Goal: Communication & Community: Answer question/provide support

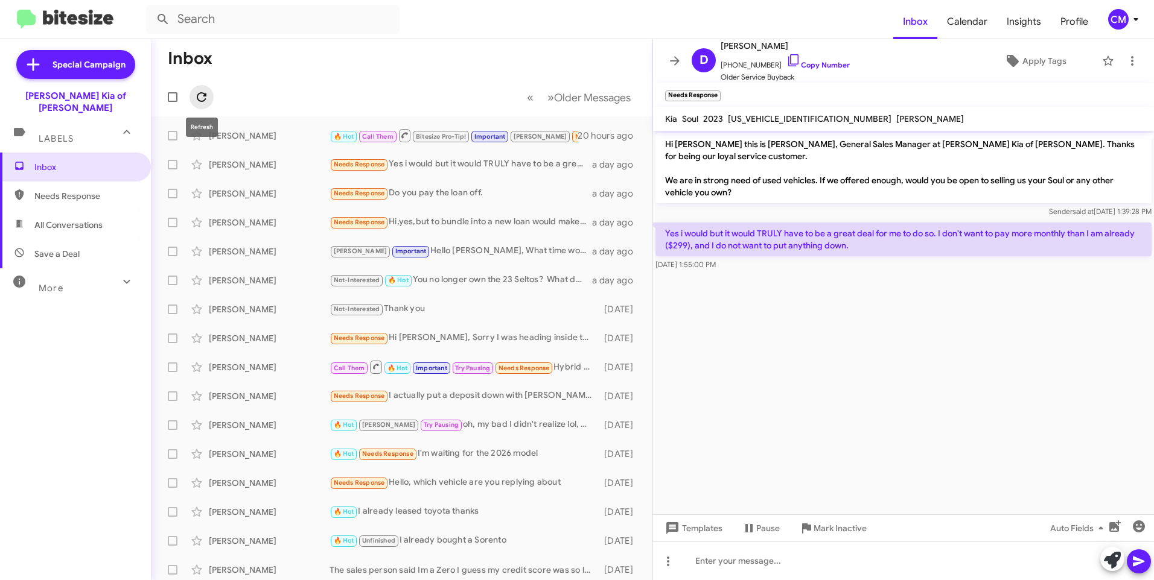
click at [205, 91] on icon at bounding box center [201, 97] width 14 height 14
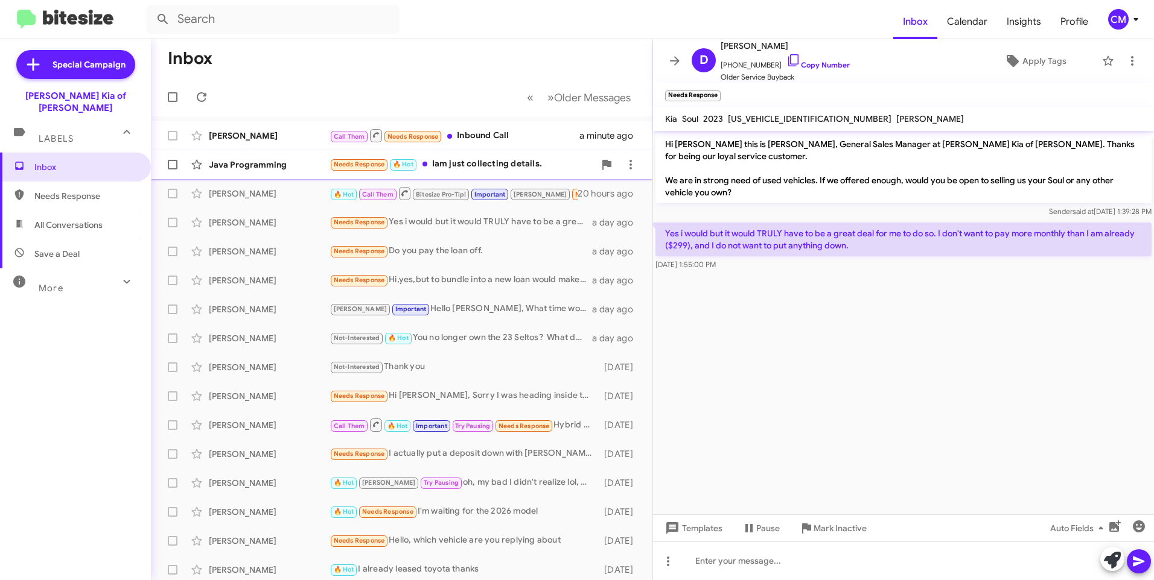
click at [284, 165] on div "Java Programming" at bounding box center [269, 165] width 121 height 12
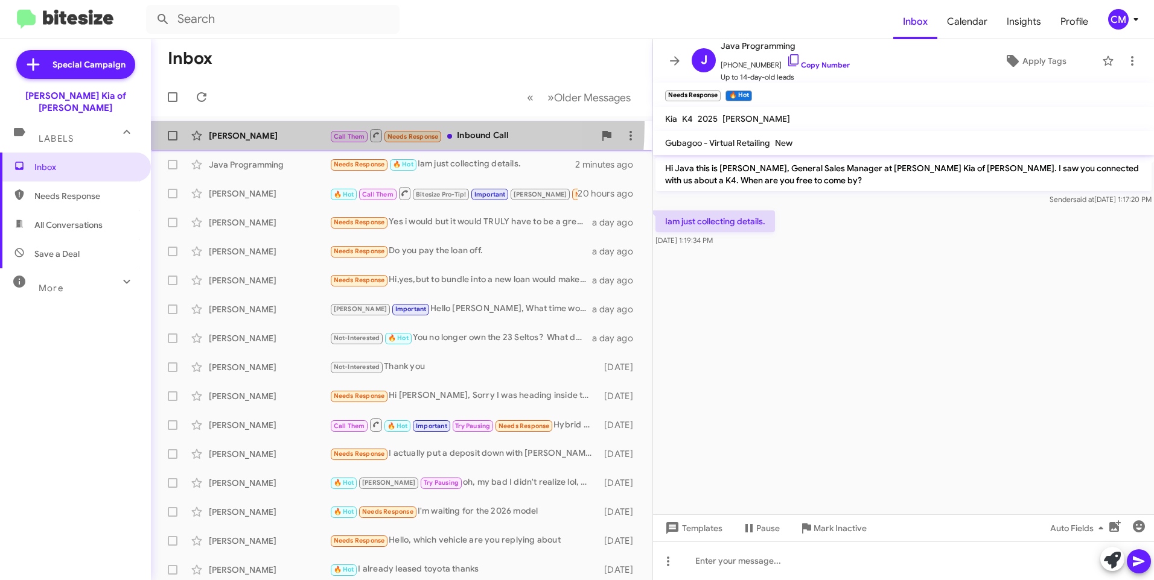
click at [307, 124] on div "[PERSON_NAME] Call Them Needs Response Inbound Call a minute ago" at bounding box center [401, 136] width 482 height 24
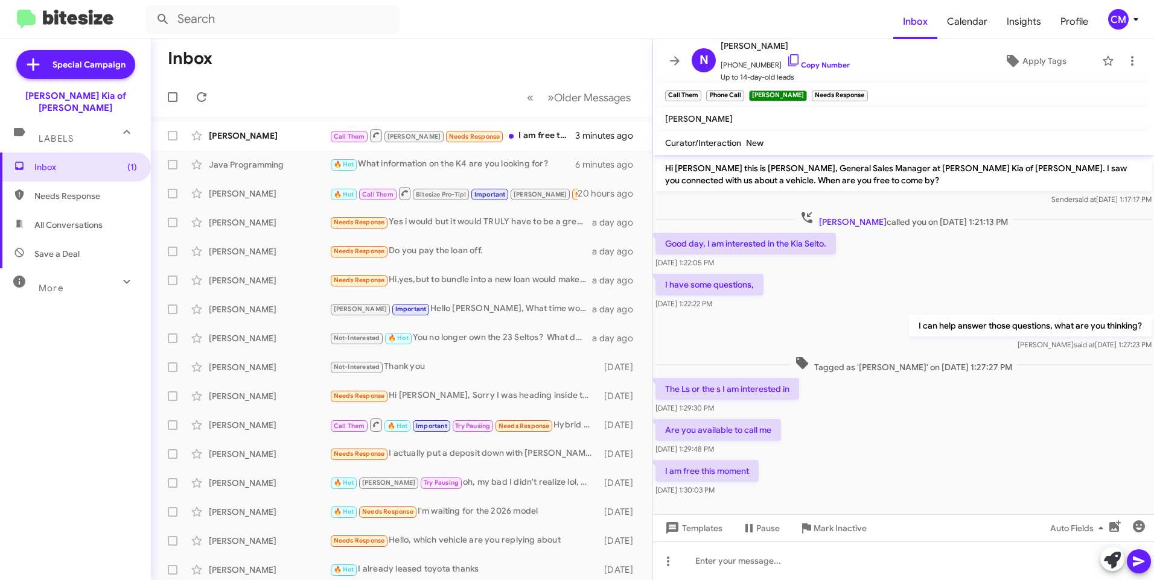
scroll to position [11, 0]
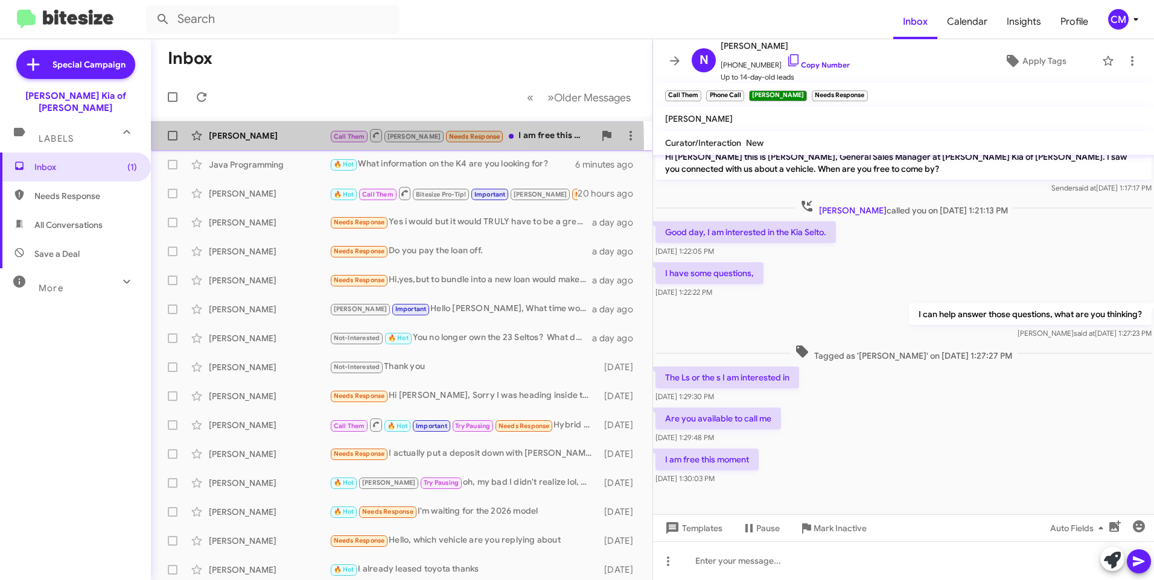
click at [278, 143] on div "[PERSON_NAME] Call Them [PERSON_NAME] Needs Response I am free this moment 3 mi…" at bounding box center [401, 136] width 482 height 24
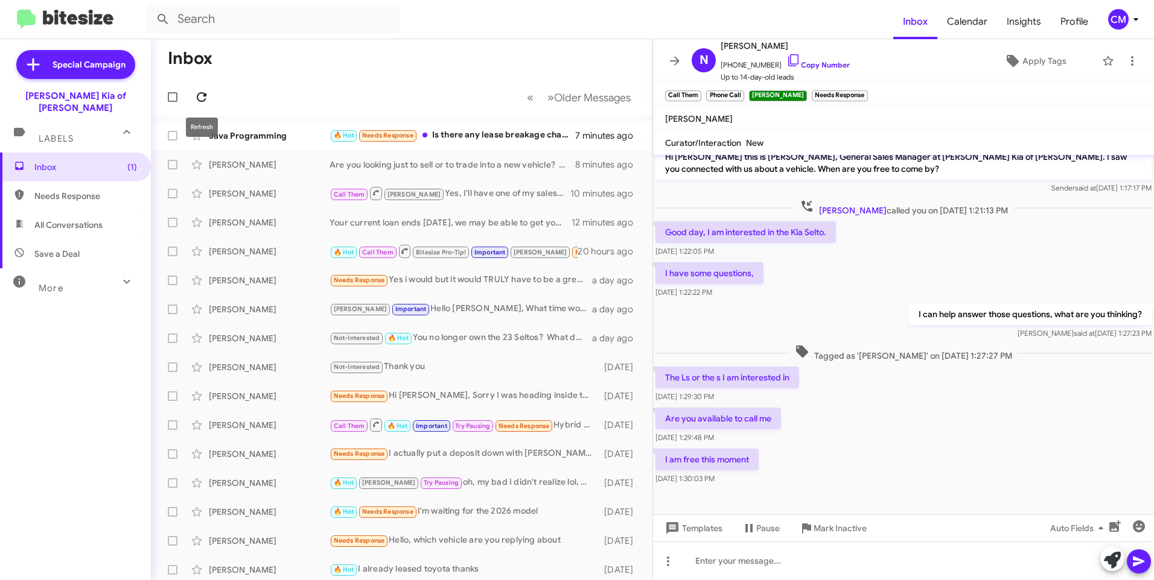
click at [206, 95] on icon at bounding box center [202, 97] width 10 height 10
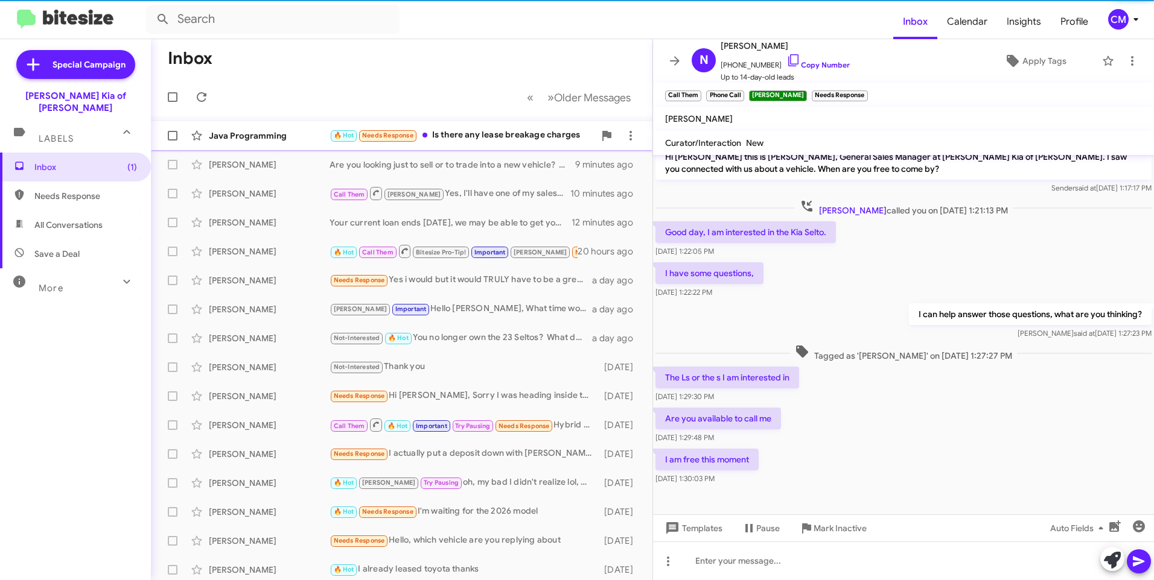
click at [285, 134] on div "Java Programming" at bounding box center [269, 136] width 121 height 12
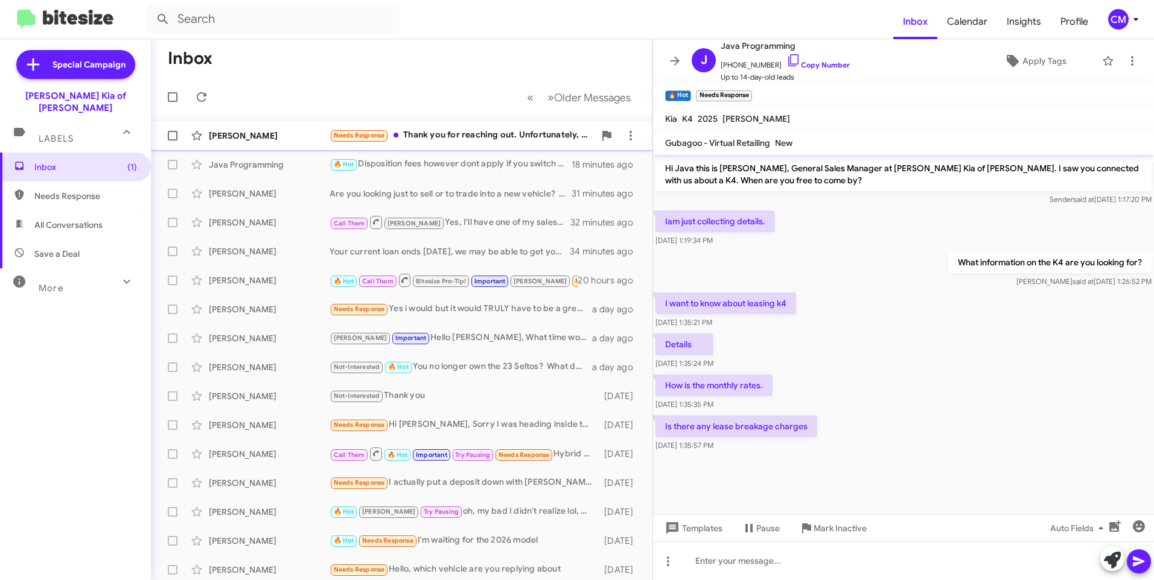
click at [416, 135] on div "Needs Response Thank you for reaching out. Unfortunately, the trade value amoun…" at bounding box center [461, 136] width 265 height 14
